Goal: Information Seeking & Learning: Learn about a topic

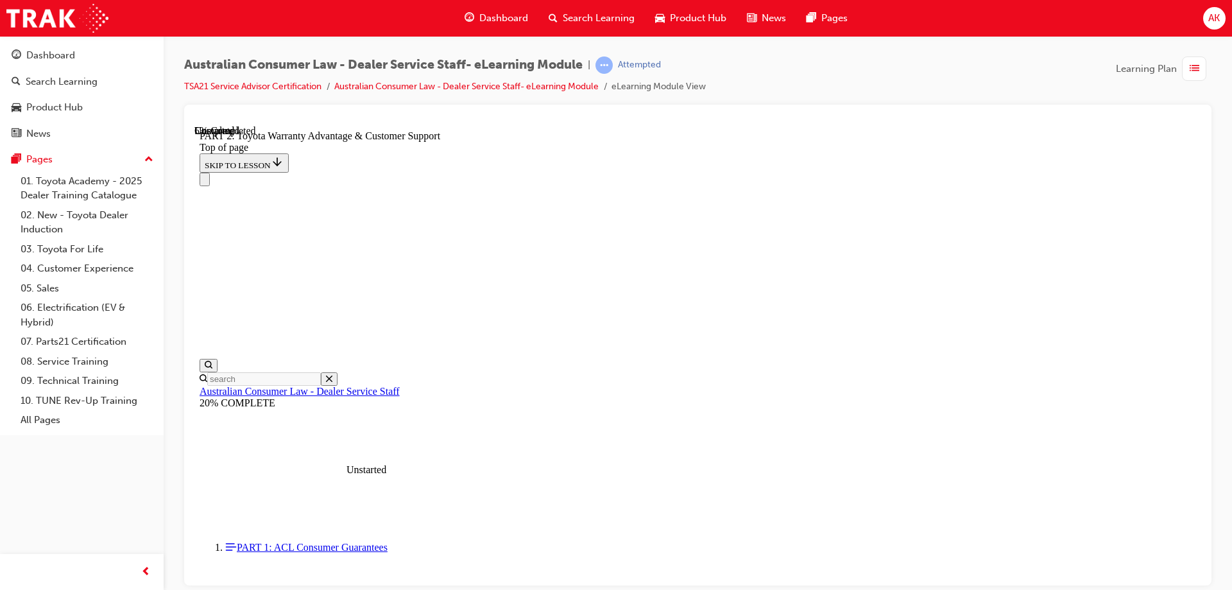
scroll to position [840, 0]
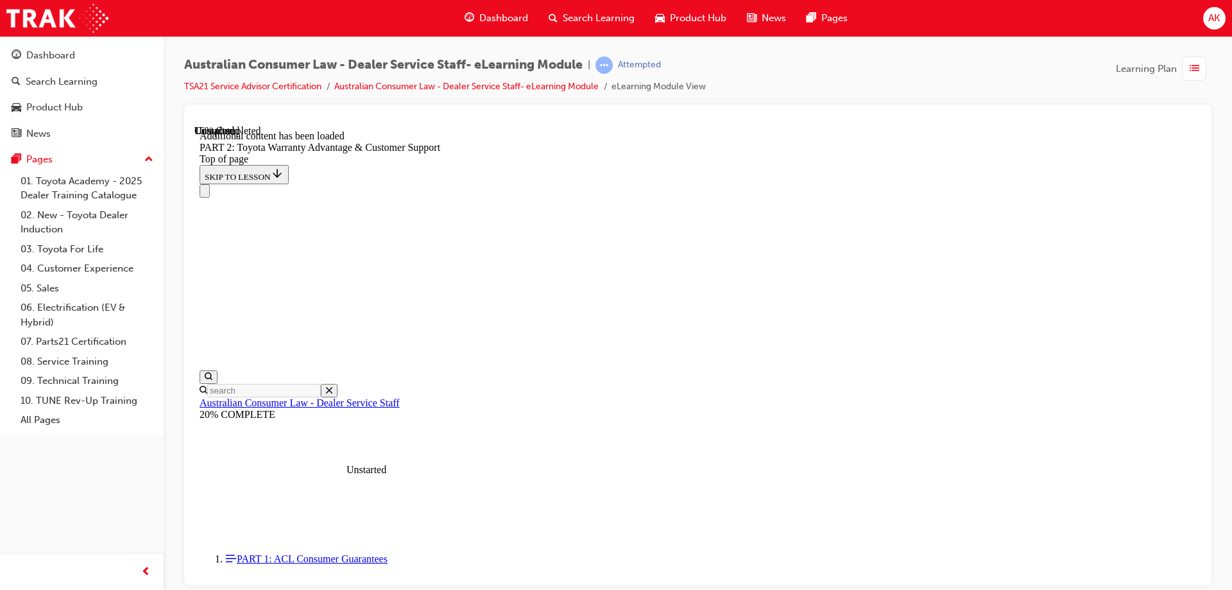
scroll to position [1290, 0]
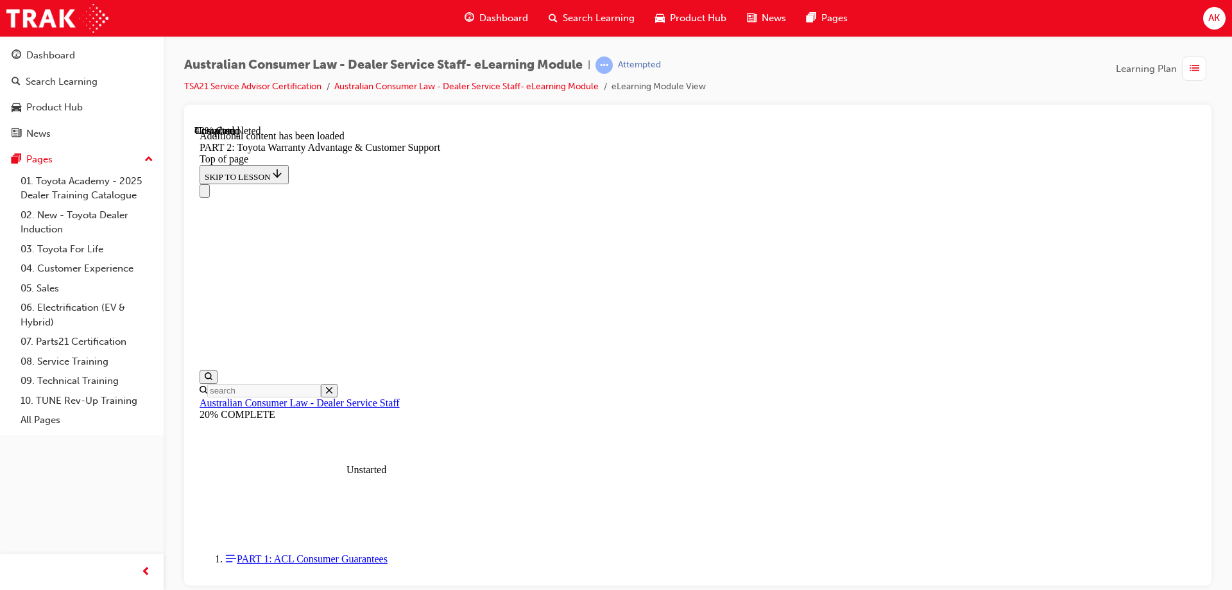
scroll to position [2258, 0]
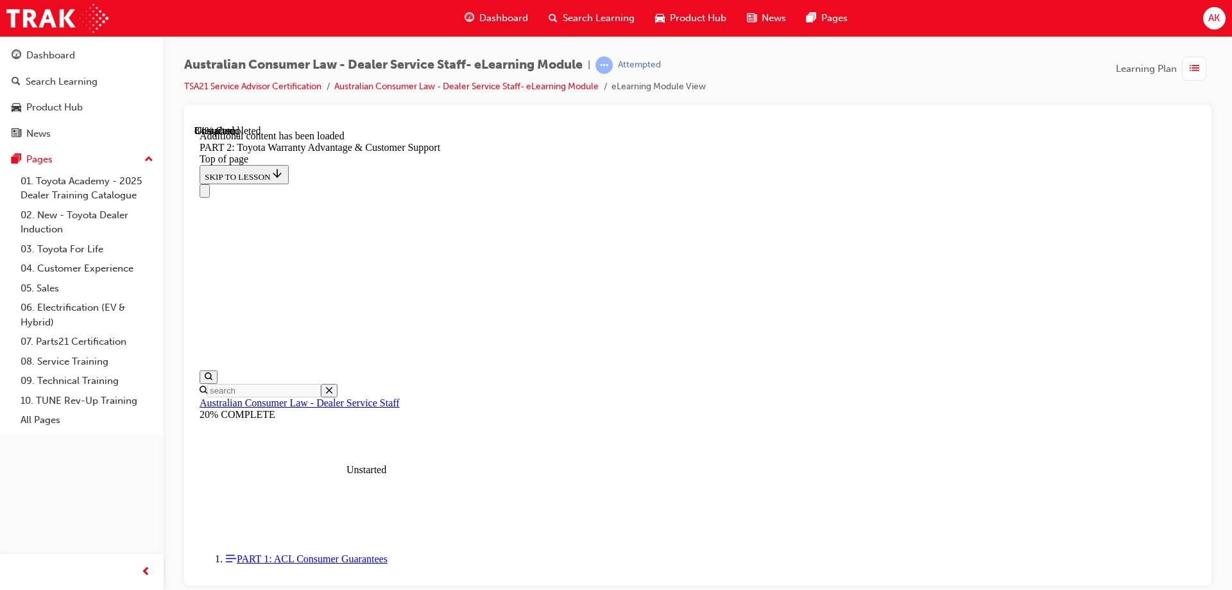
scroll to position [4657, 0]
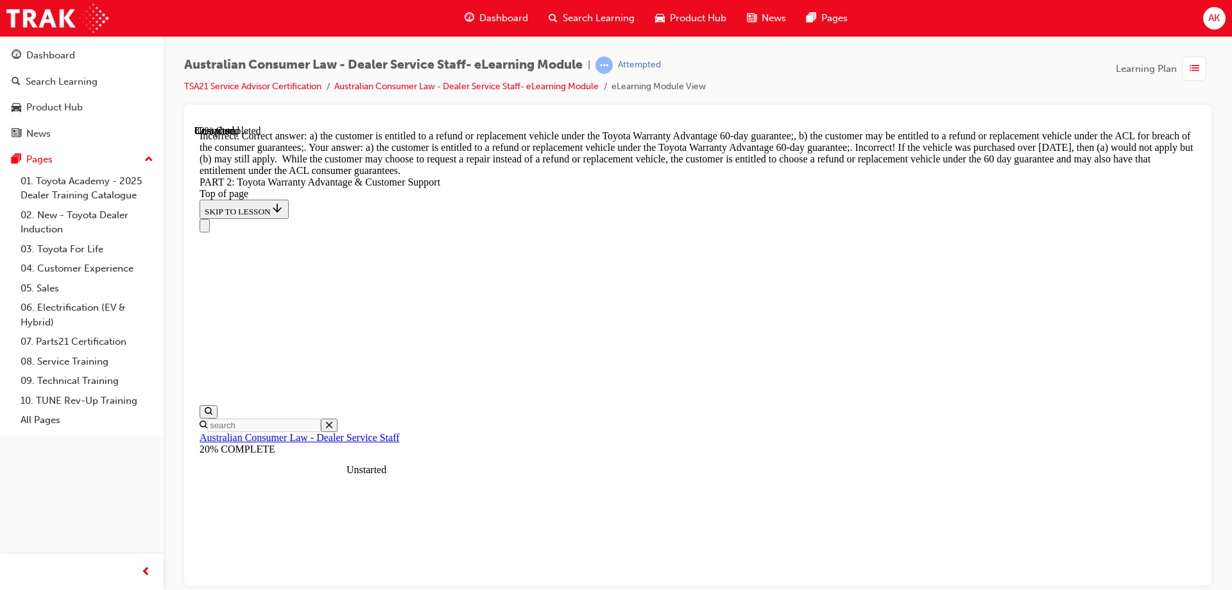
scroll to position [4785, 0]
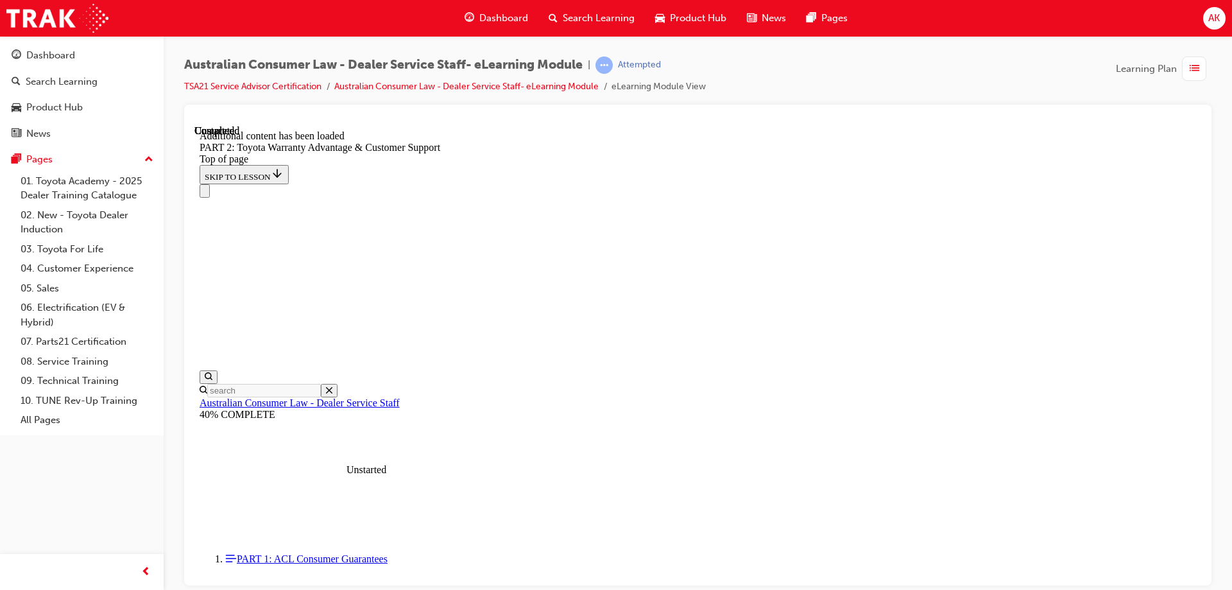
scroll to position [5344, 0]
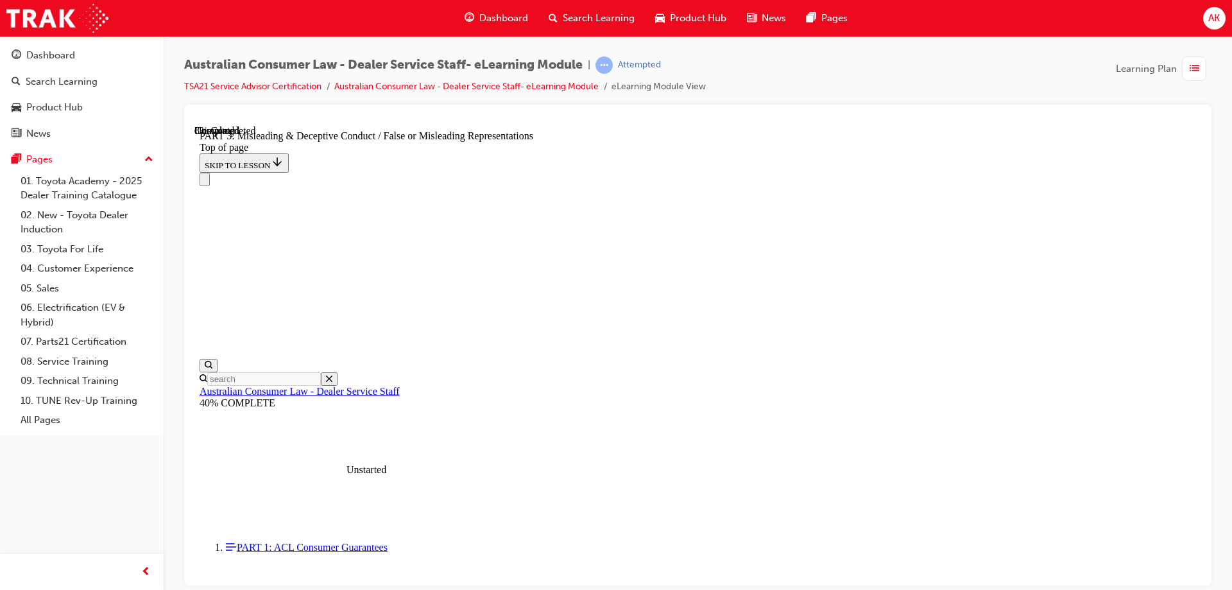
scroll to position [807, 0]
drag, startPoint x: 929, startPoint y: 386, endPoint x: 937, endPoint y: 378, distance: 10.9
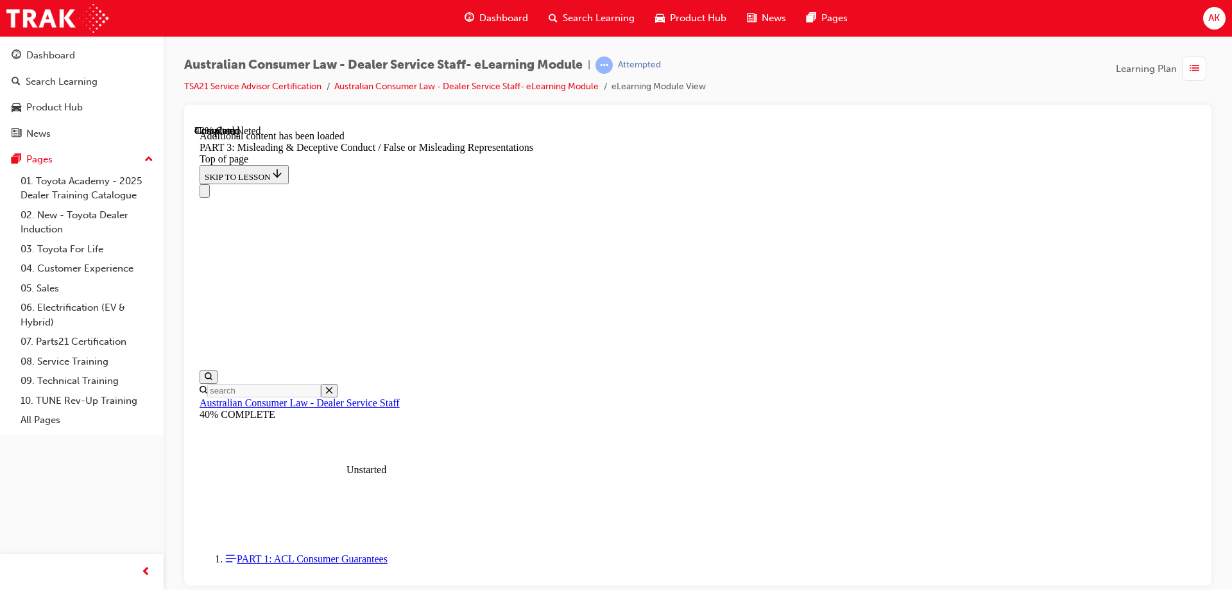
scroll to position [3118, 0]
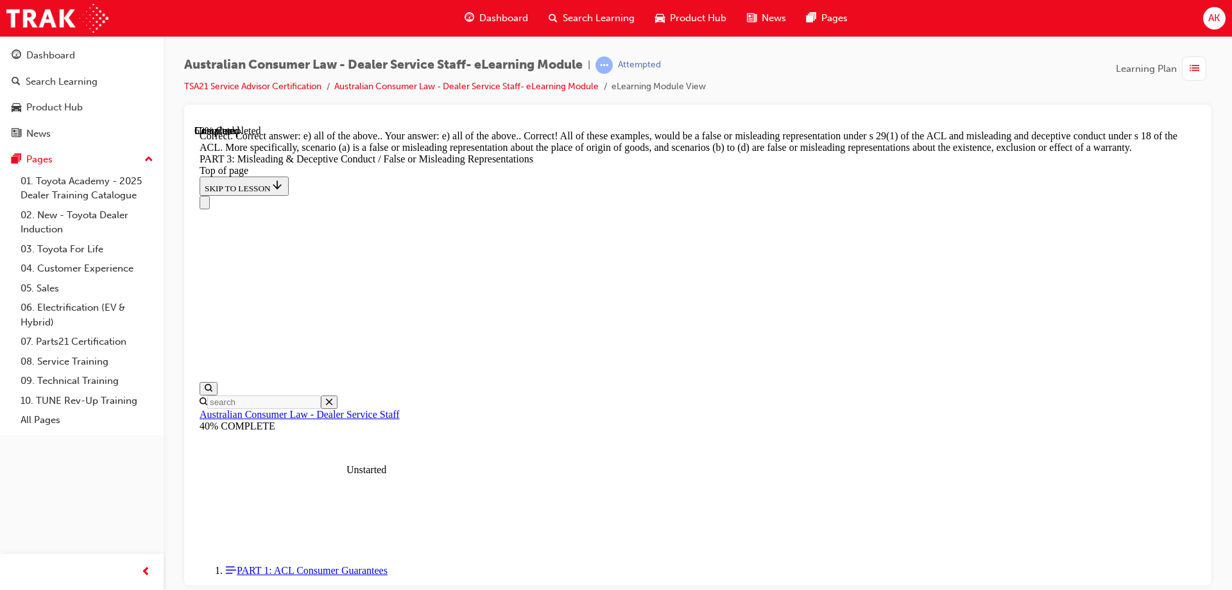
scroll to position [3395, 0]
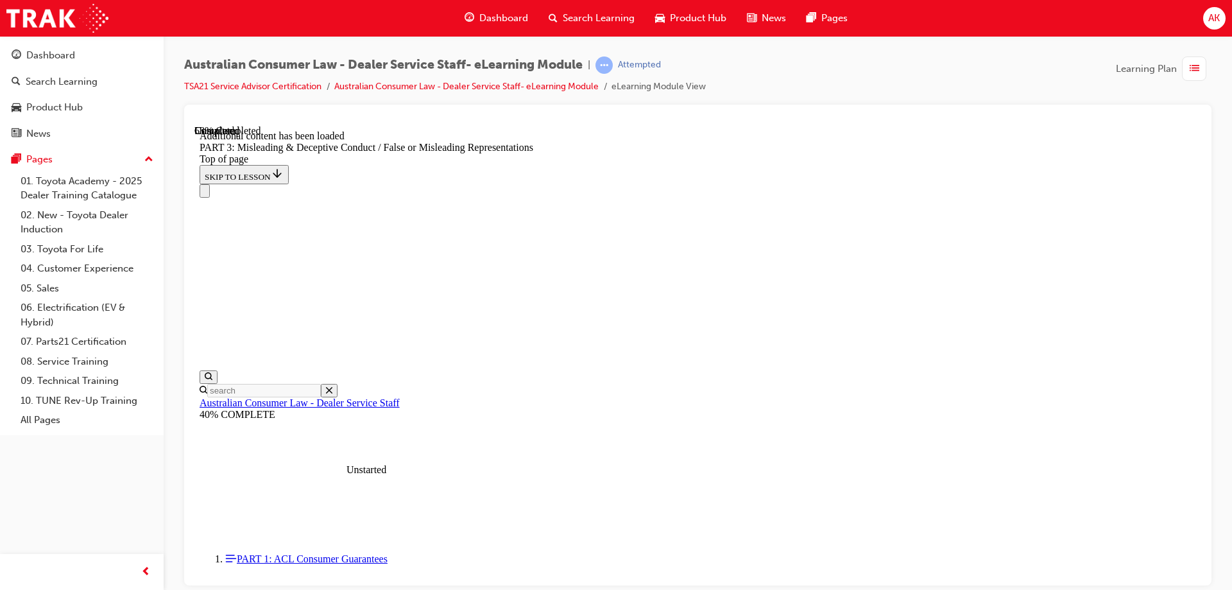
scroll to position [3720, 0]
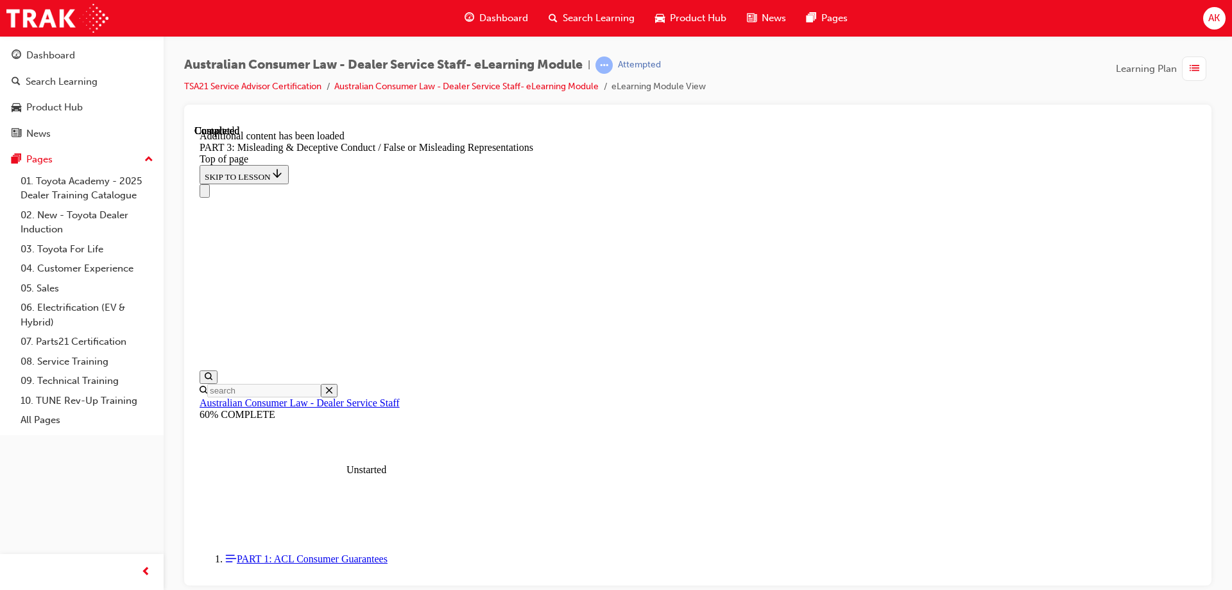
scroll to position [5304, 0]
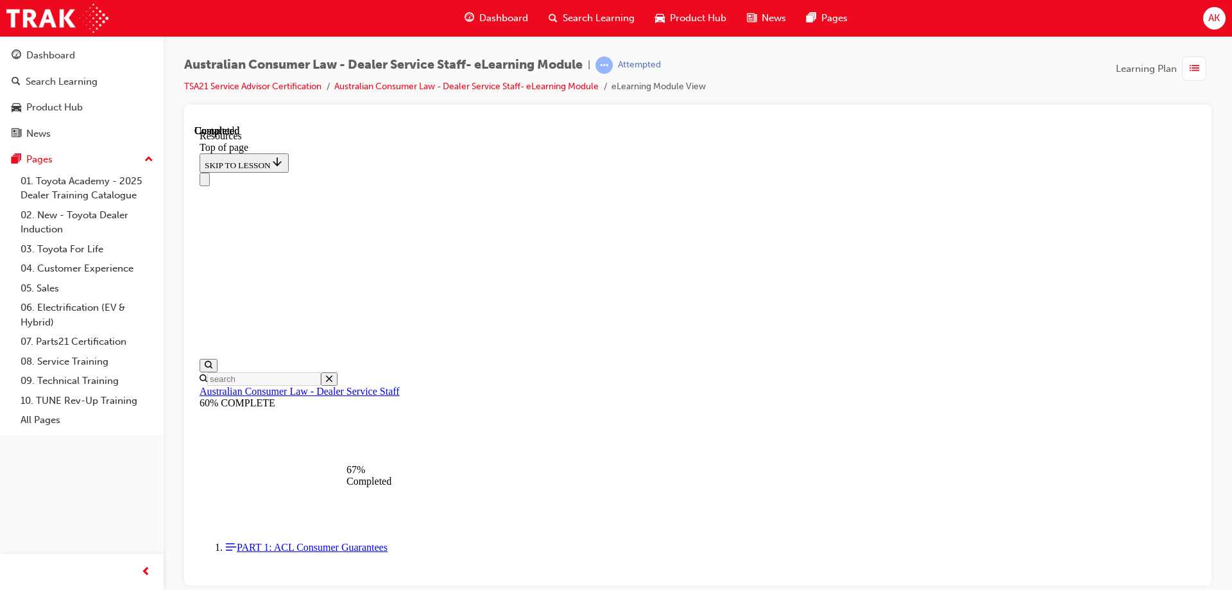
scroll to position [551, 0]
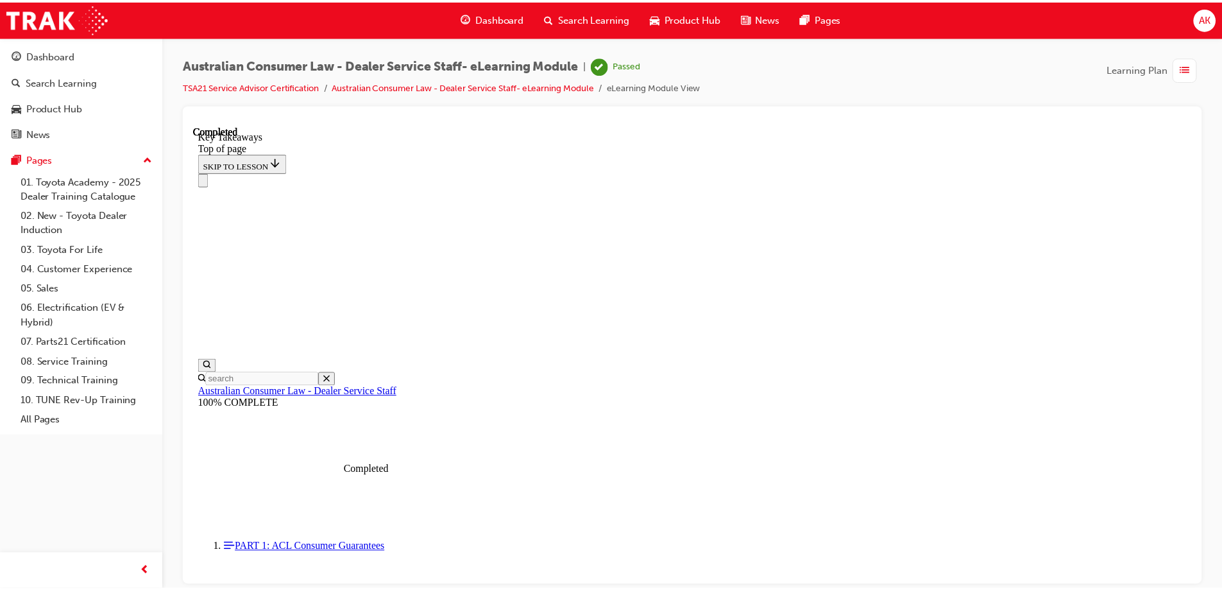
scroll to position [163, 0]
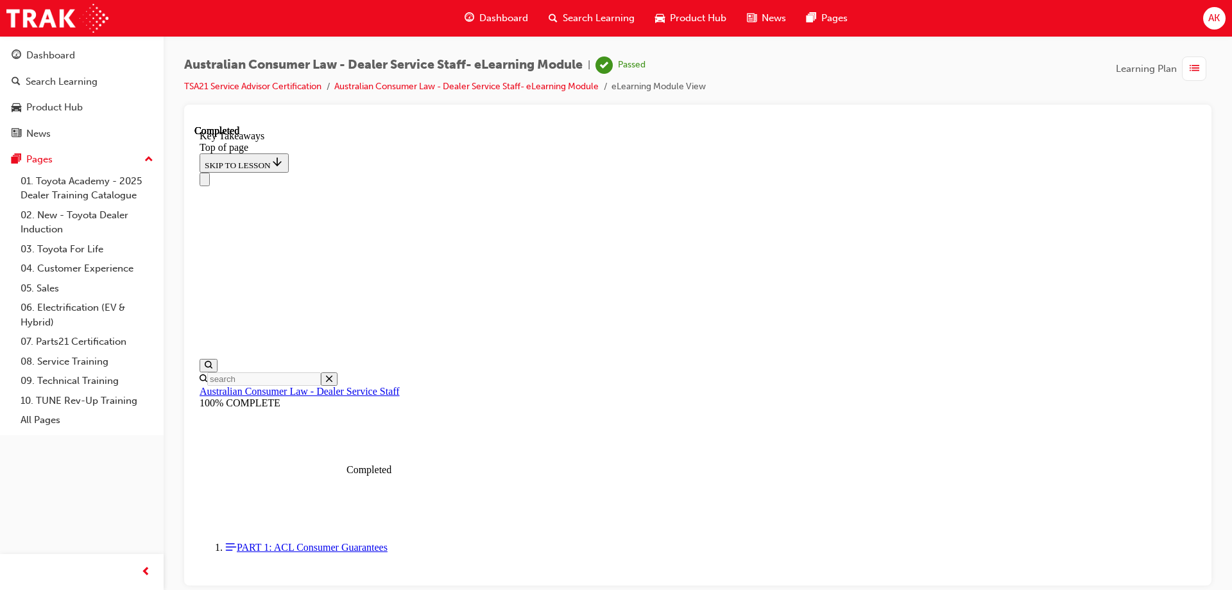
click at [504, 19] on span "Dashboard" at bounding box center [503, 18] width 49 height 15
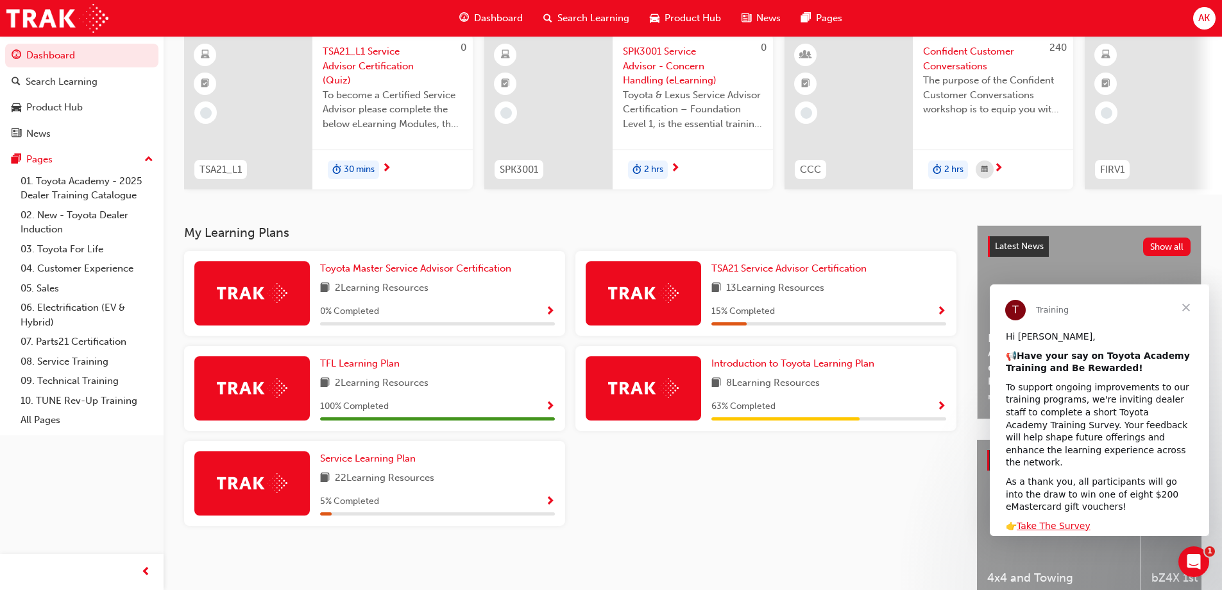
scroll to position [177, 0]
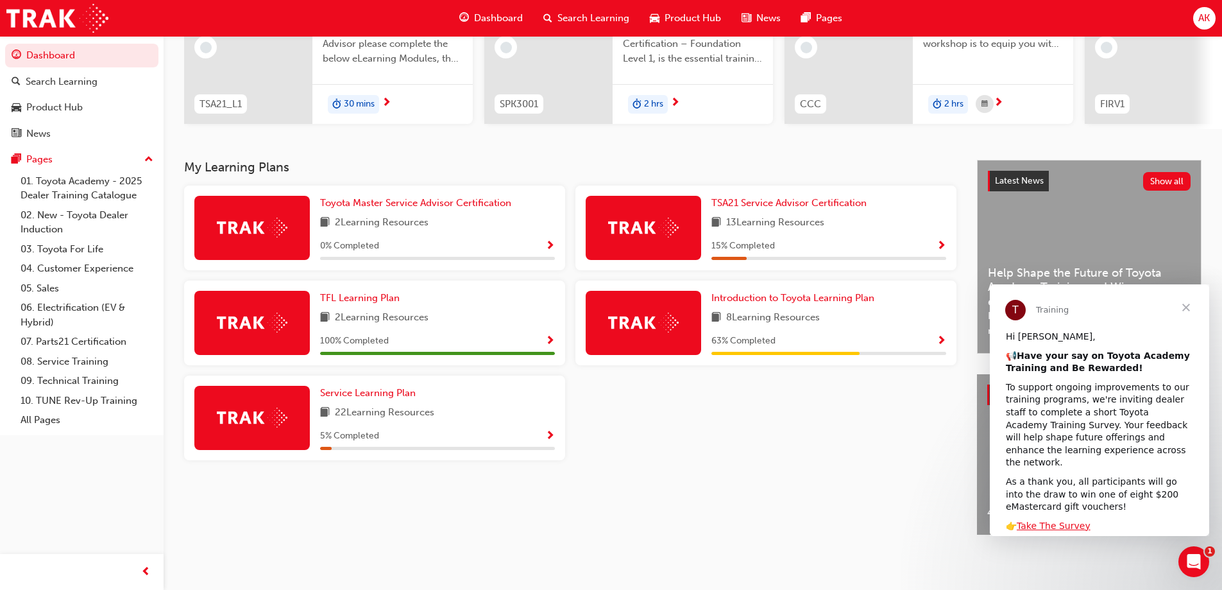
click at [1204, 15] on span "AK" at bounding box center [1205, 18] width 12 height 15
